Goal: Check status: Check status

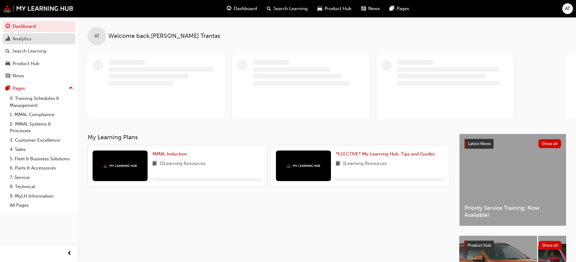
click at [30, 39] on div "Analytics" at bounding box center [22, 38] width 19 height 7
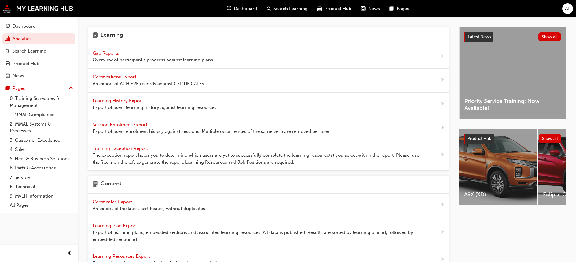
click at [108, 54] on span "Gap Reports" at bounding box center [107, 53] width 28 height 6
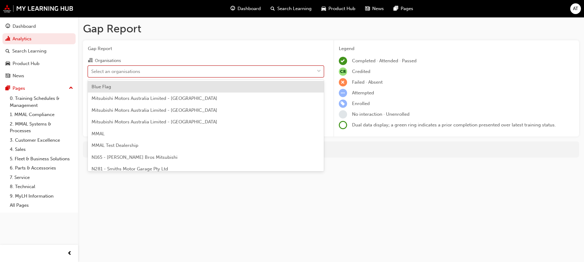
click at [320, 71] on span "down-icon" at bounding box center [319, 72] width 4 height 8
click at [92, 71] on input "Organisations option Blue Flag focused, 1 of 202. 202 results available. Use Up…" at bounding box center [91, 71] width 1 height 5
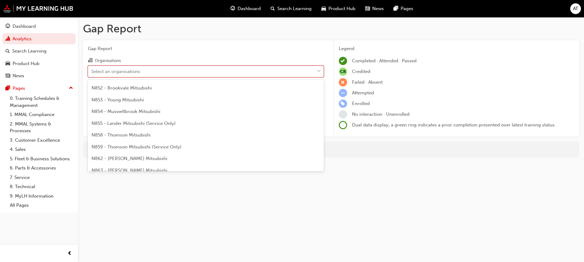
scroll to position [459, 0]
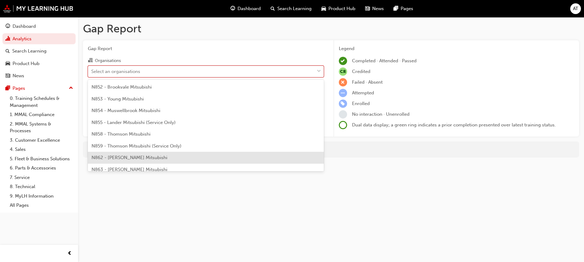
click at [162, 160] on div "N862 - [PERSON_NAME] Mitsubishi" at bounding box center [206, 158] width 236 height 12
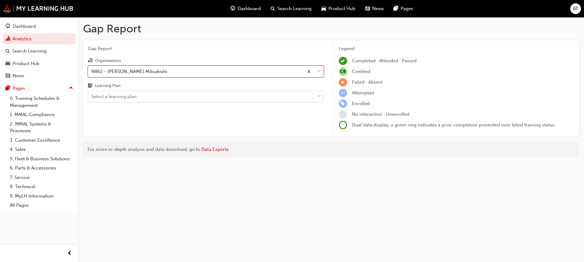
click at [318, 95] on span "down-icon" at bounding box center [319, 97] width 4 height 8
click at [92, 95] on input "Learning Plan Select a learning plan" at bounding box center [91, 96] width 1 height 5
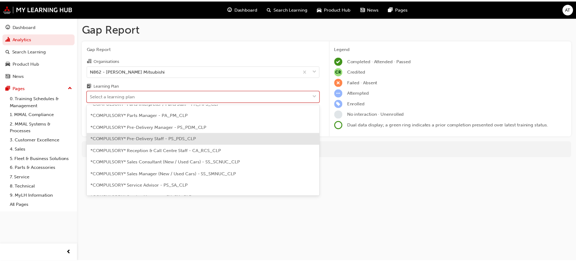
scroll to position [183, 0]
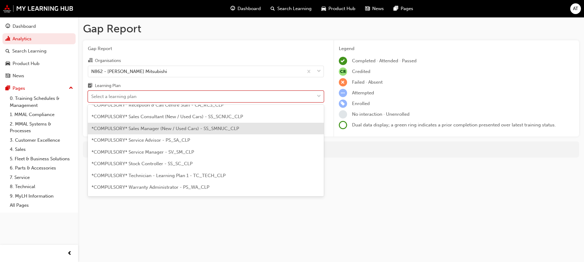
click at [180, 128] on span "*COMPULSORY* Sales Manager (New / Used Cars) - SS_SMNUC_CLP" at bounding box center [164, 129] width 147 height 6
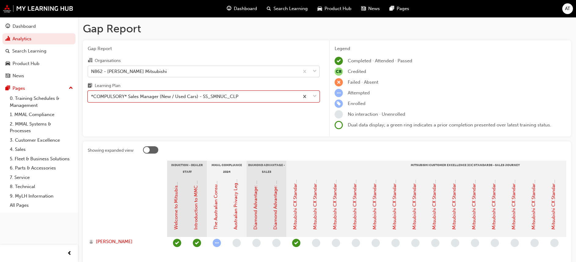
click at [317, 72] on span "down-icon" at bounding box center [315, 72] width 4 height 8
click at [92, 72] on input "Organisations N862 - [PERSON_NAME] Mitsubishi" at bounding box center [91, 71] width 1 height 5
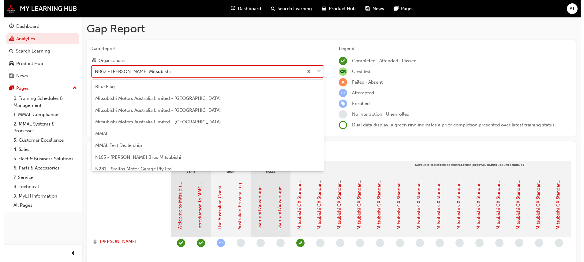
scroll to position [455, 0]
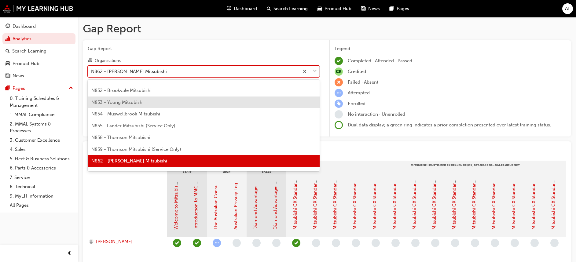
click at [130, 100] on span "N853 - Young Mitsubishi" at bounding box center [117, 103] width 52 height 6
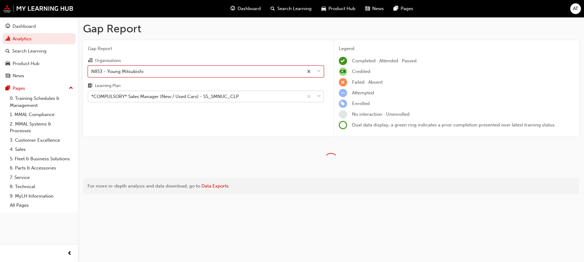
click at [320, 95] on span "down-icon" at bounding box center [319, 97] width 4 height 8
click at [92, 95] on input "Learning Plan *COMPULSORY* Sales Manager (New / Used Cars) - SS_SMNUC_CLP" at bounding box center [91, 96] width 1 height 5
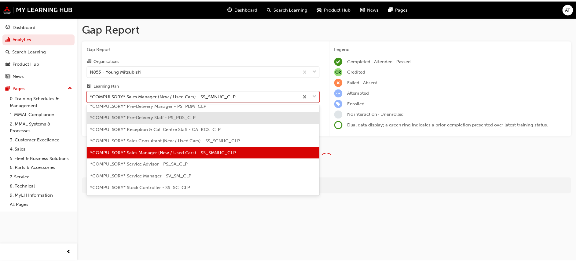
scroll to position [172, 0]
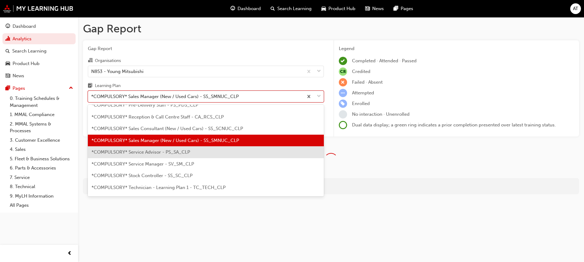
click at [176, 153] on span "*COMPULSORY* Service Advisor - PS_SA_CLP" at bounding box center [140, 153] width 98 height 6
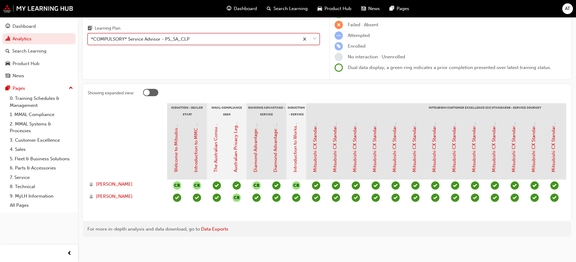
click at [315, 35] on span "down-icon" at bounding box center [315, 39] width 4 height 8
click at [92, 36] on input "Learning Plan option *COMPULSORY* Service Advisor - PS_SA_CLP, selected. 0 resu…" at bounding box center [91, 38] width 1 height 5
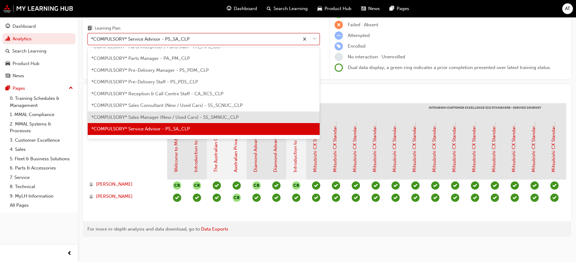
scroll to position [183, 0]
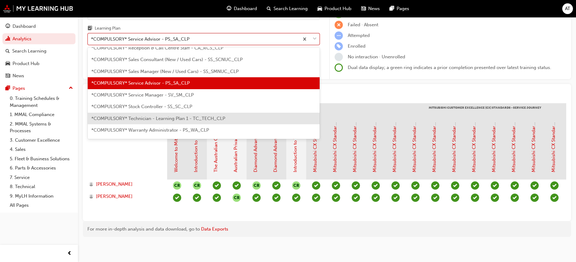
click at [151, 115] on div "*COMPULSORY* Technician - Learning Plan 1 - TC_TECH_CLP" at bounding box center [204, 119] width 232 height 12
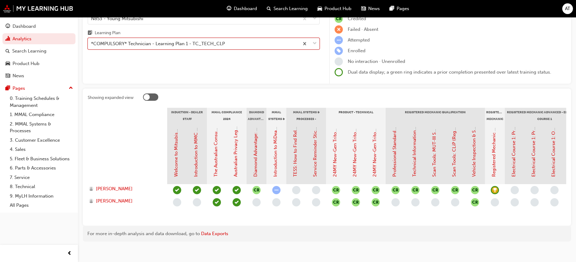
scroll to position [19, 0]
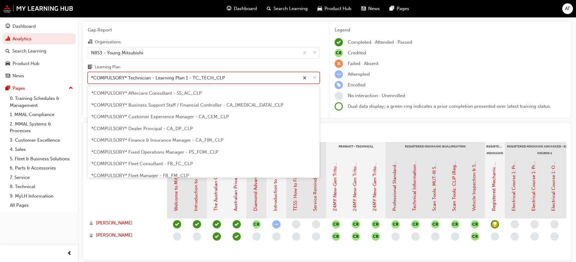
click at [314, 77] on span "down-icon" at bounding box center [315, 78] width 4 height 8
click at [92, 77] on input "Learning Plan option *COMPULSORY* Technician - Learning Plan 1 - TC_TECH_CLP, s…" at bounding box center [91, 77] width 1 height 5
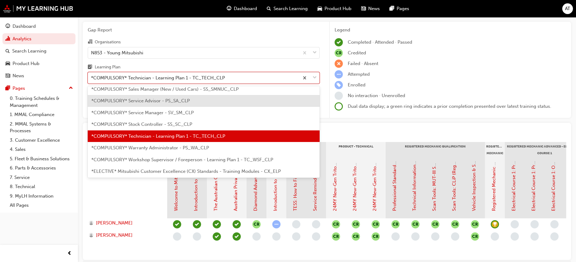
scroll to position [219, 0]
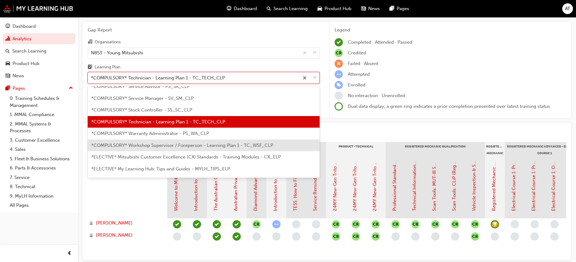
click at [158, 146] on span "*COMPULSORY* Workshop Supervisor / Foreperson - Learning Plan 1 - TC_WSF_CLP" at bounding box center [182, 146] width 182 height 6
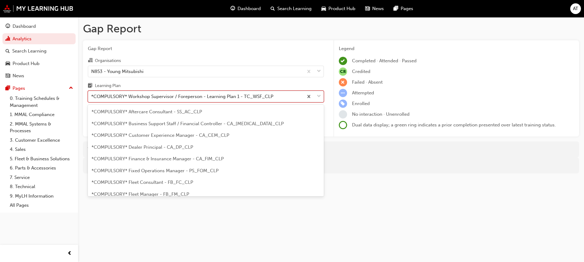
click at [317, 97] on span "down-icon" at bounding box center [319, 97] width 4 height 8
click at [92, 97] on input "Learning Plan option *COMPULSORY* Workshop Supervisor / Foreperson - Learning P…" at bounding box center [91, 96] width 1 height 5
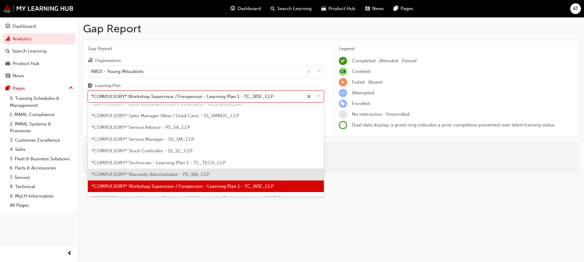
click at [147, 172] on span "*COMPULSORY* Warranty Administrator - PS_WA_CLP" at bounding box center [150, 175] width 118 height 6
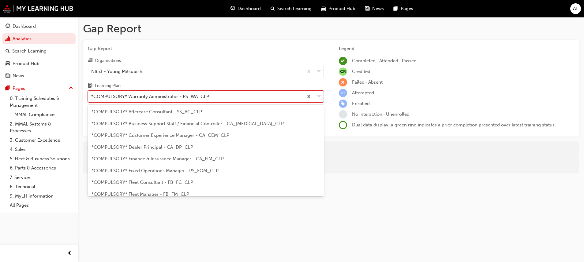
click at [318, 97] on span "down-icon" at bounding box center [319, 97] width 4 height 8
click at [92, 97] on input "Learning Plan option *COMPULSORY* Warranty Administrator - PS_WA_CLP, selected.…" at bounding box center [91, 96] width 1 height 5
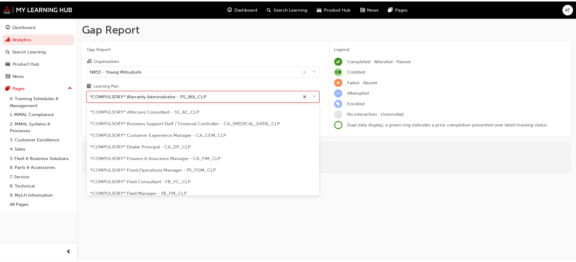
scroll to position [184, 0]
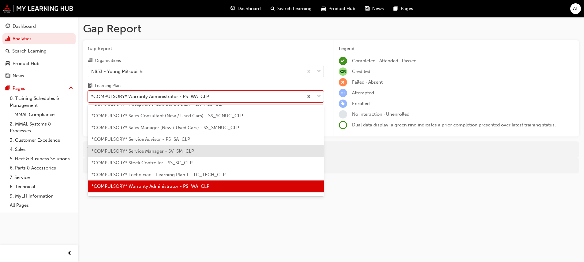
click at [205, 151] on div "*COMPULSORY* Service Manager - SV_SM_CLP" at bounding box center [206, 152] width 236 height 12
